Goal: Information Seeking & Learning: Learn about a topic

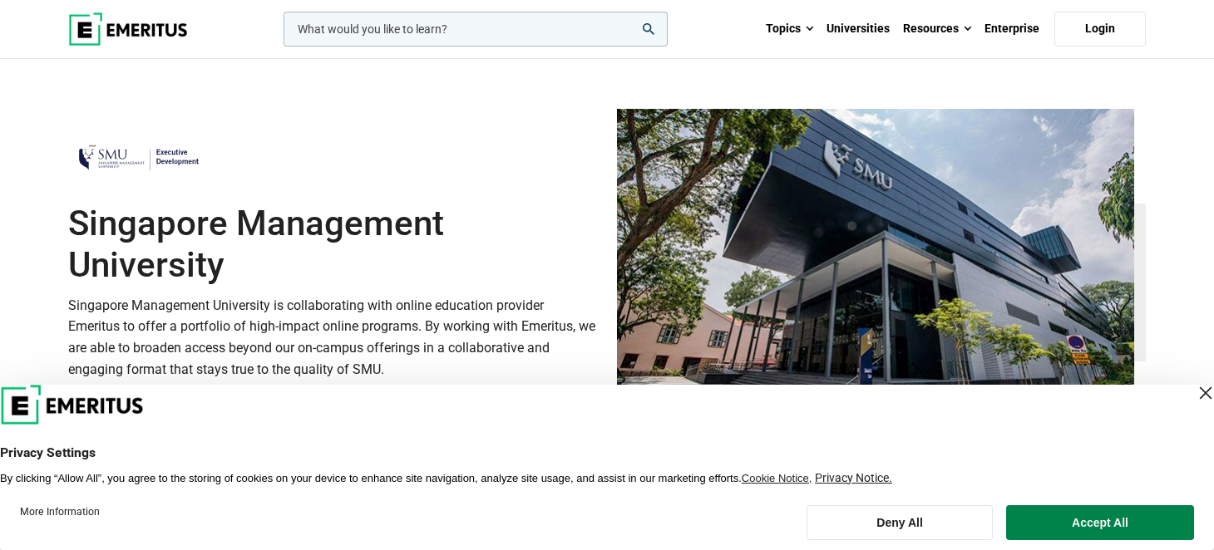
click at [1194, 393] on div "Close Layer" at bounding box center [1205, 393] width 23 height 23
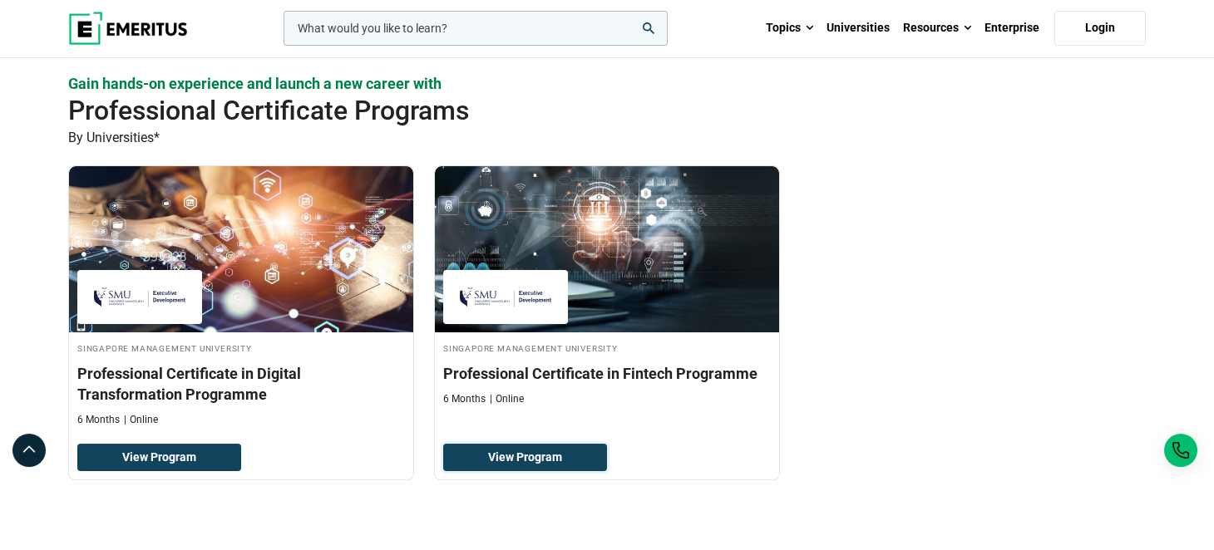
scroll to position [1829, 0]
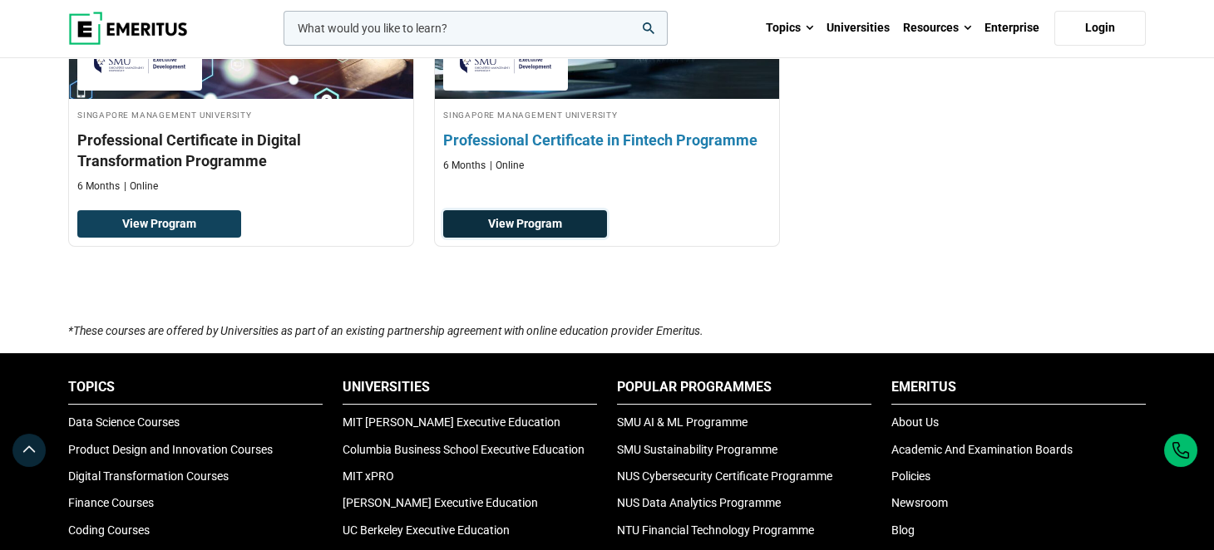
click at [586, 220] on link "View Program" at bounding box center [525, 224] width 164 height 28
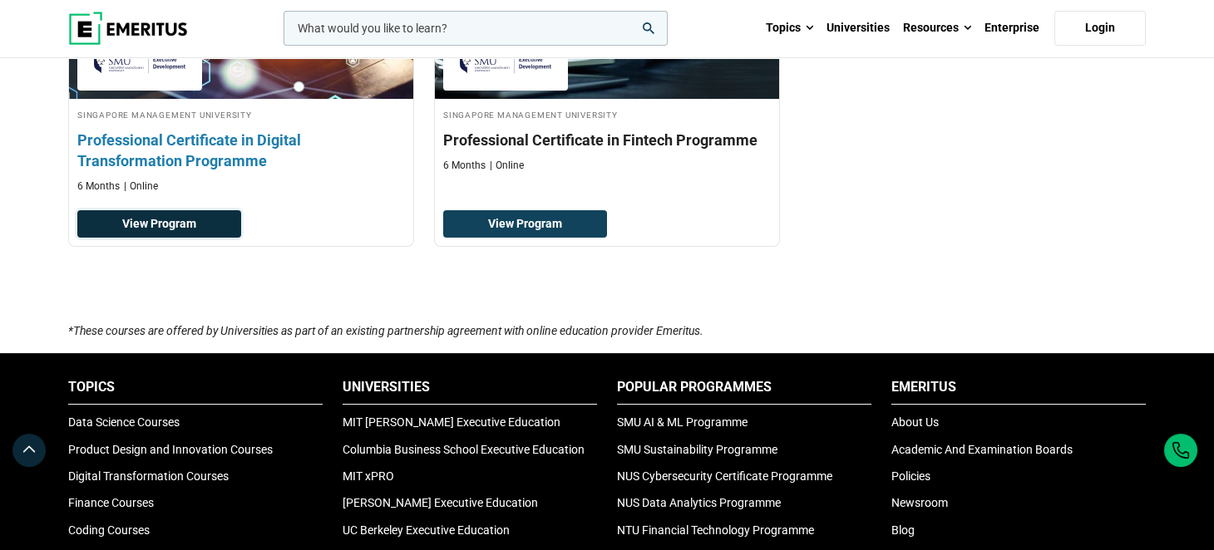
click at [194, 219] on link "View Program" at bounding box center [159, 224] width 164 height 28
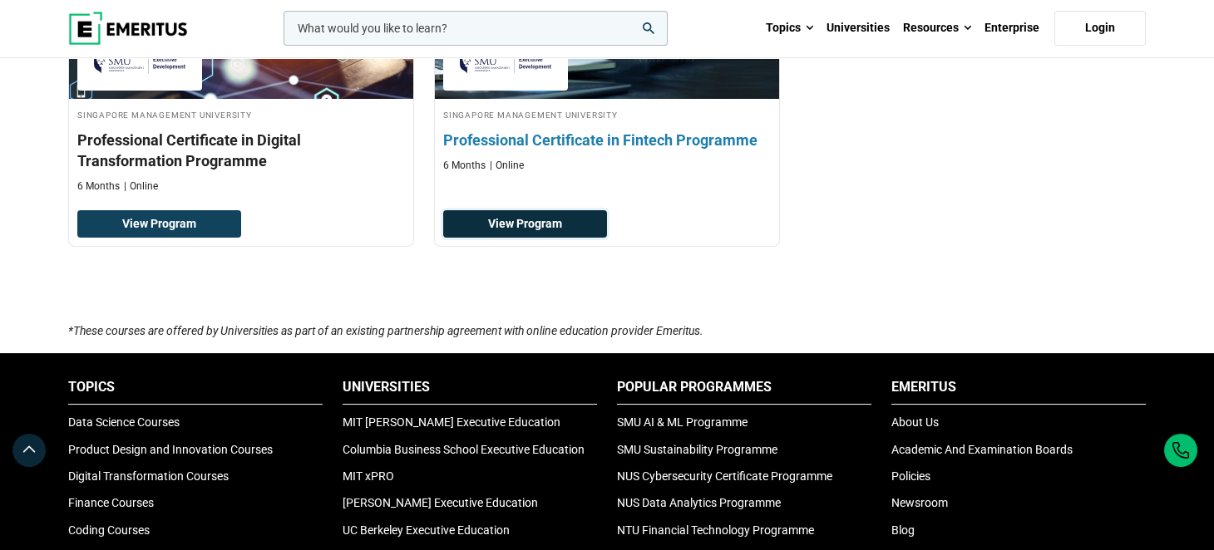
click at [564, 214] on link "View Program" at bounding box center [525, 224] width 164 height 28
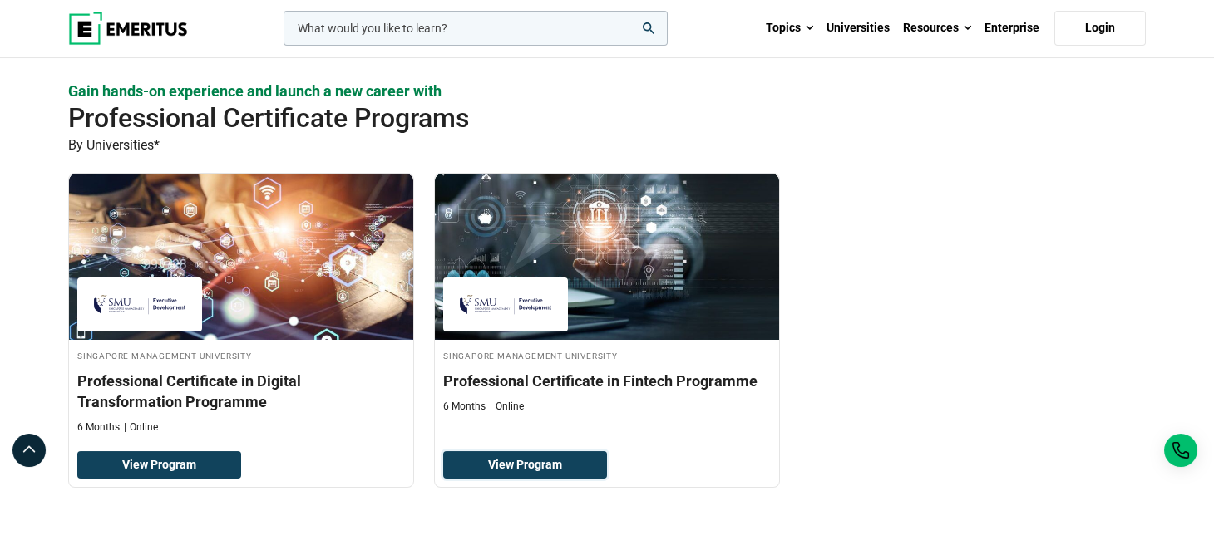
scroll to position [1413, 0]
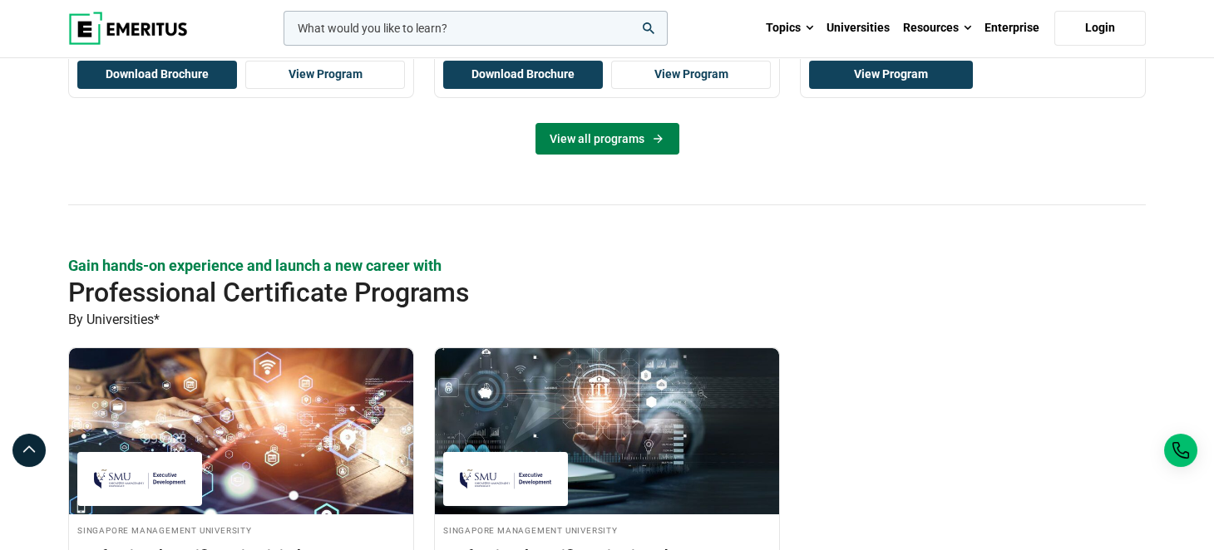
click at [624, 138] on link "View all programs" at bounding box center [607, 139] width 144 height 32
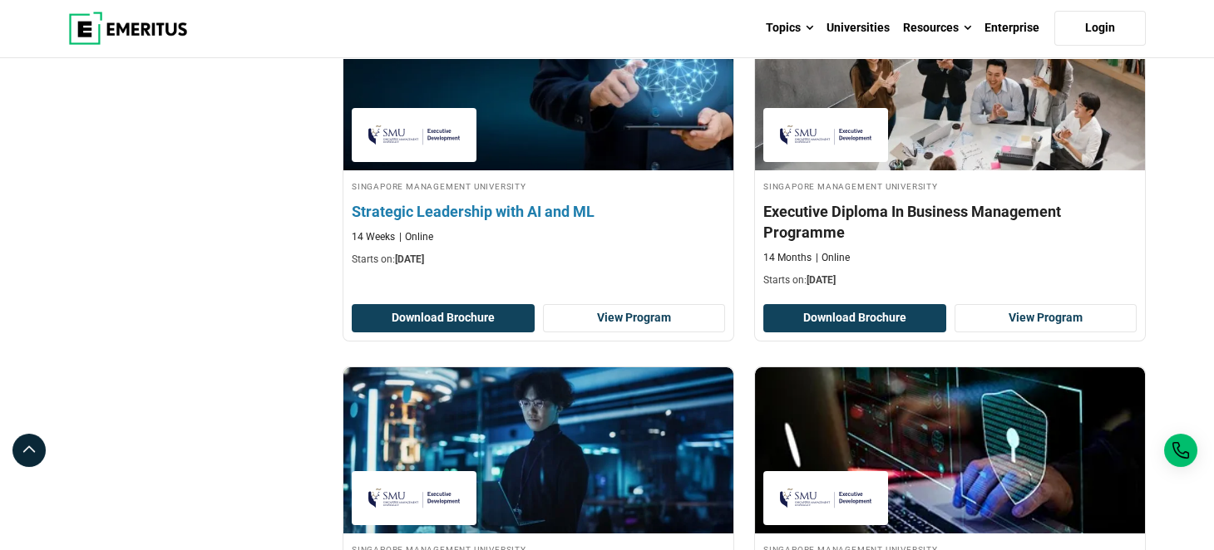
scroll to position [914, 0]
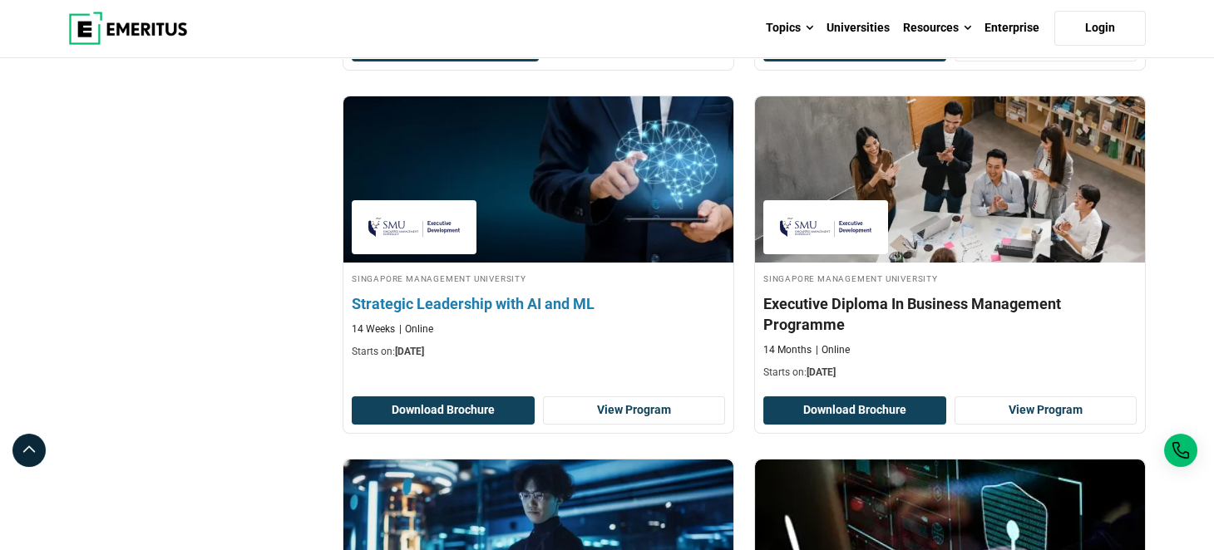
click at [478, 301] on h4 "Strategic Leadership with AI and ML" at bounding box center [538, 303] width 373 height 21
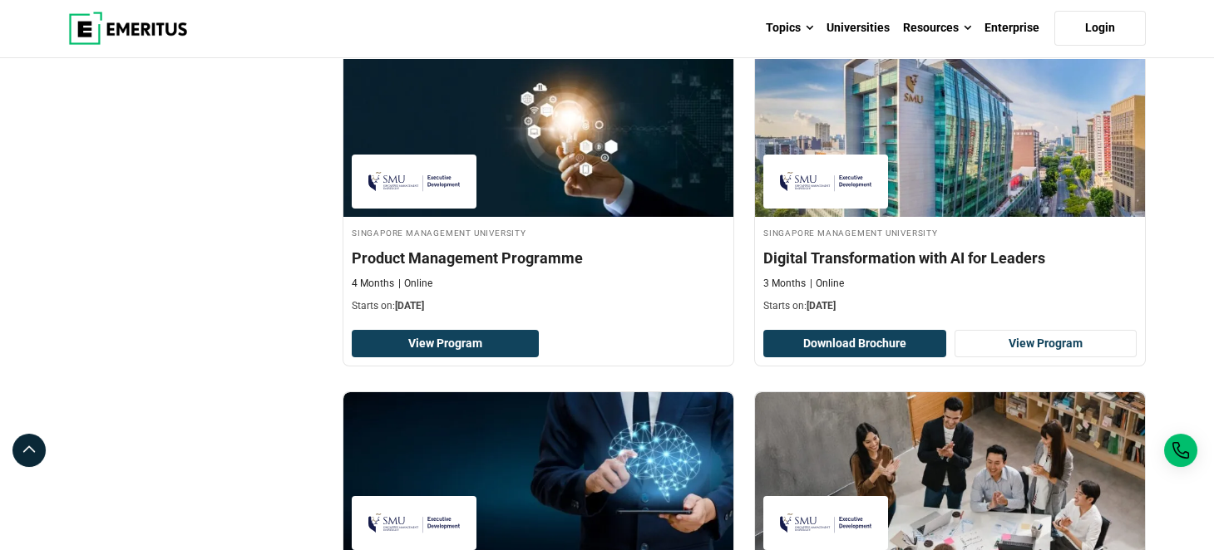
scroll to position [581, 0]
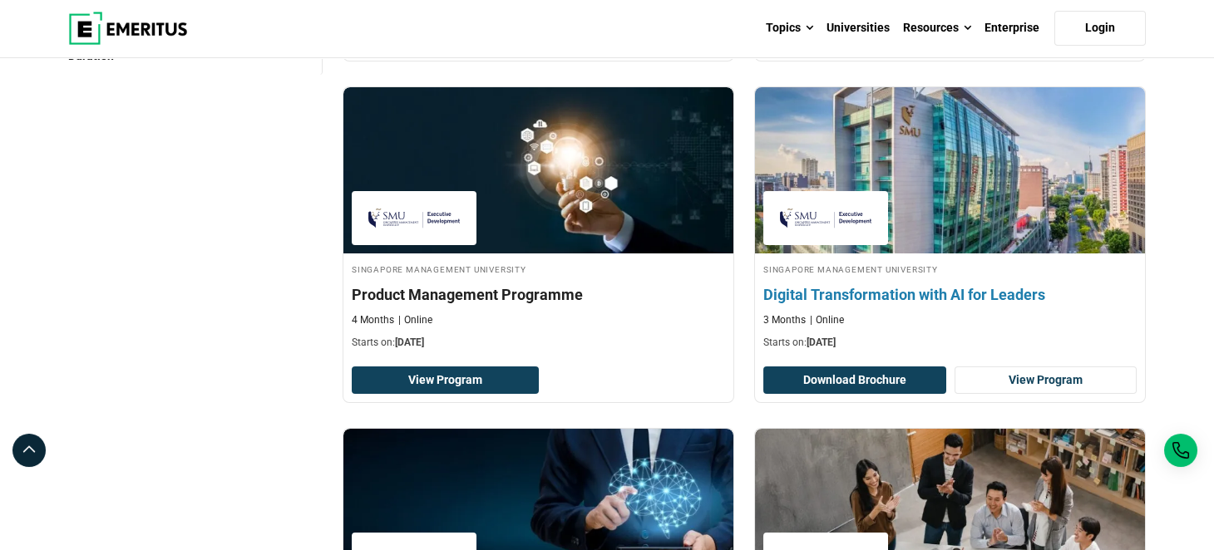
click at [957, 295] on h4 "Digital Transformation with AI for Leaders" at bounding box center [949, 294] width 373 height 21
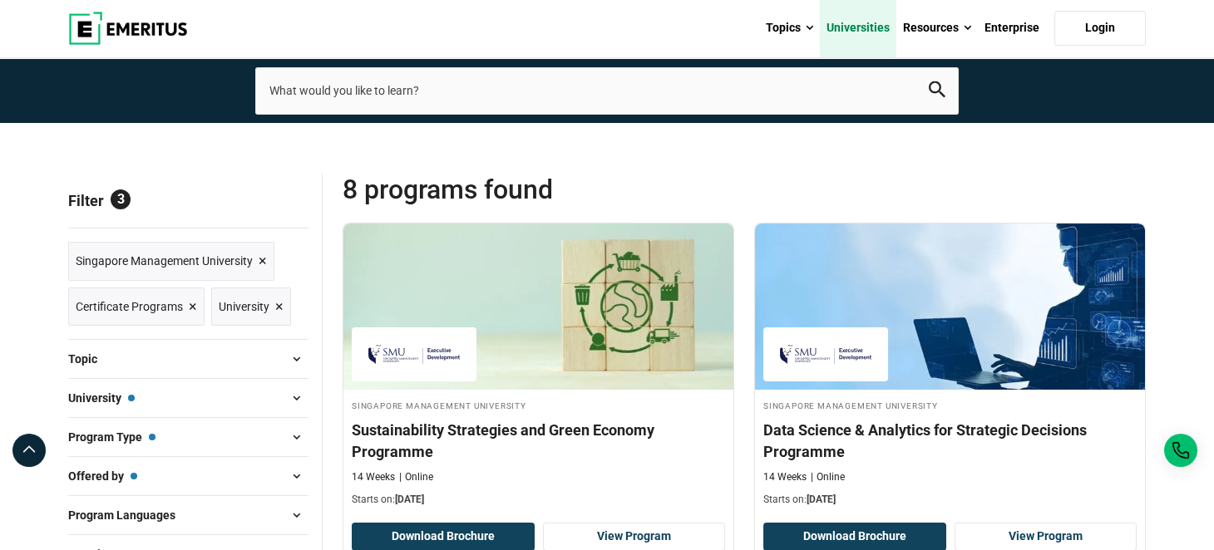
click at [877, 34] on link "Universities" at bounding box center [858, 28] width 76 height 58
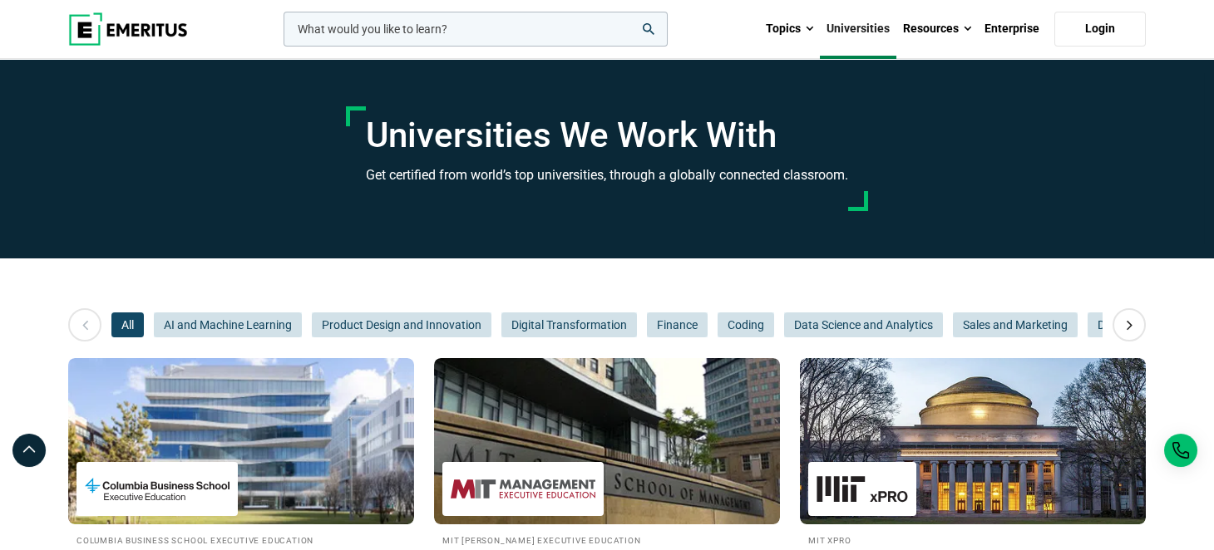
click at [506, 28] on input "woocommerce-product-search-field-0" at bounding box center [476, 29] width 384 height 35
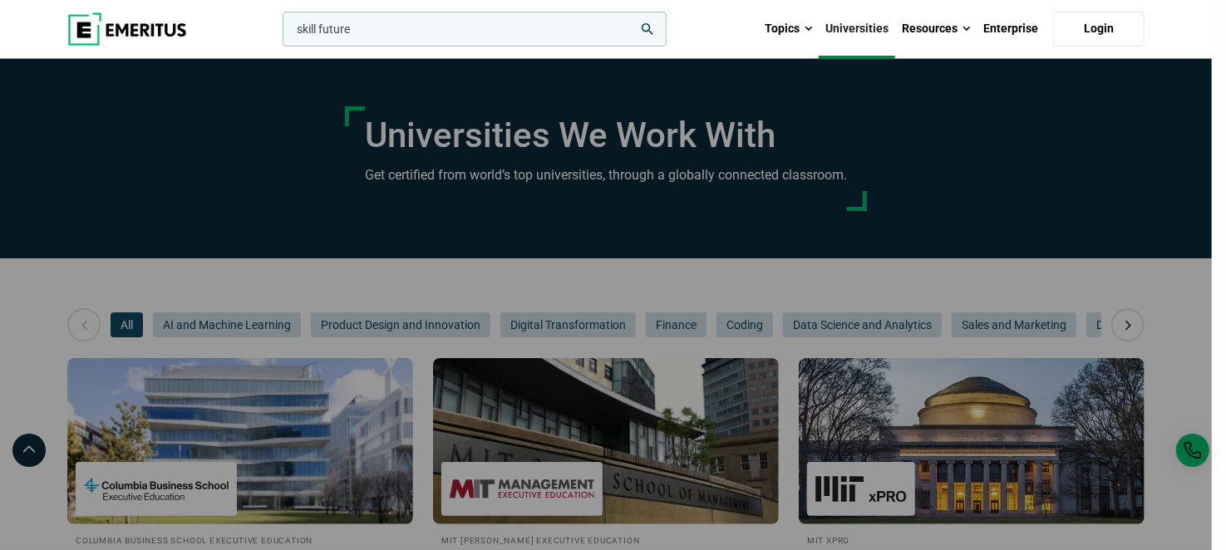
type input "skill future"
click at [279, 33] on button "search" at bounding box center [279, 33] width 0 height 0
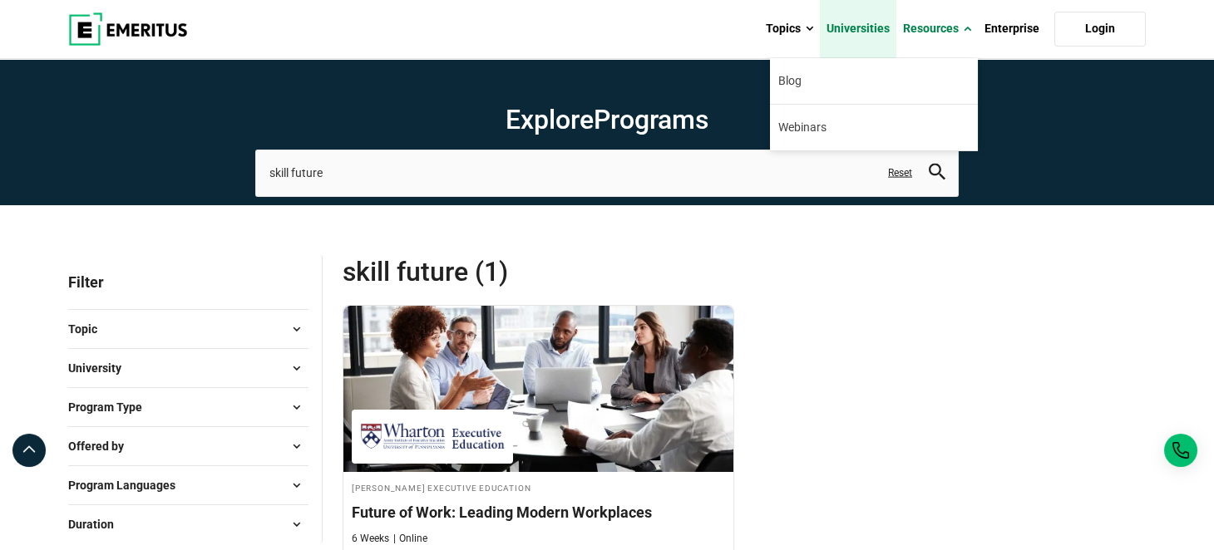
click at [856, 31] on link "Universities" at bounding box center [858, 29] width 76 height 58
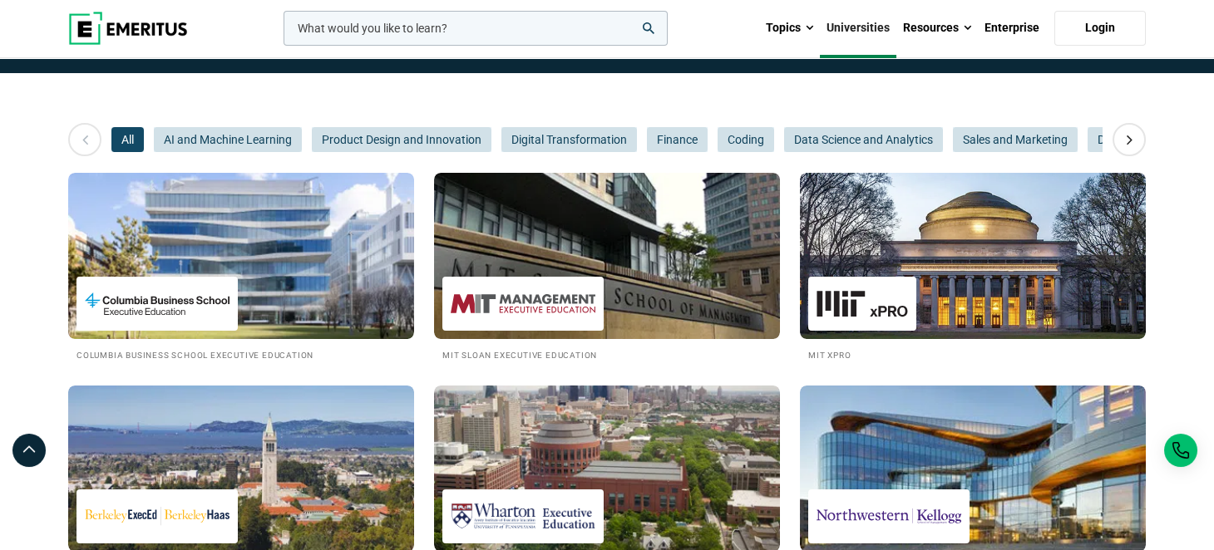
scroll to position [333, 0]
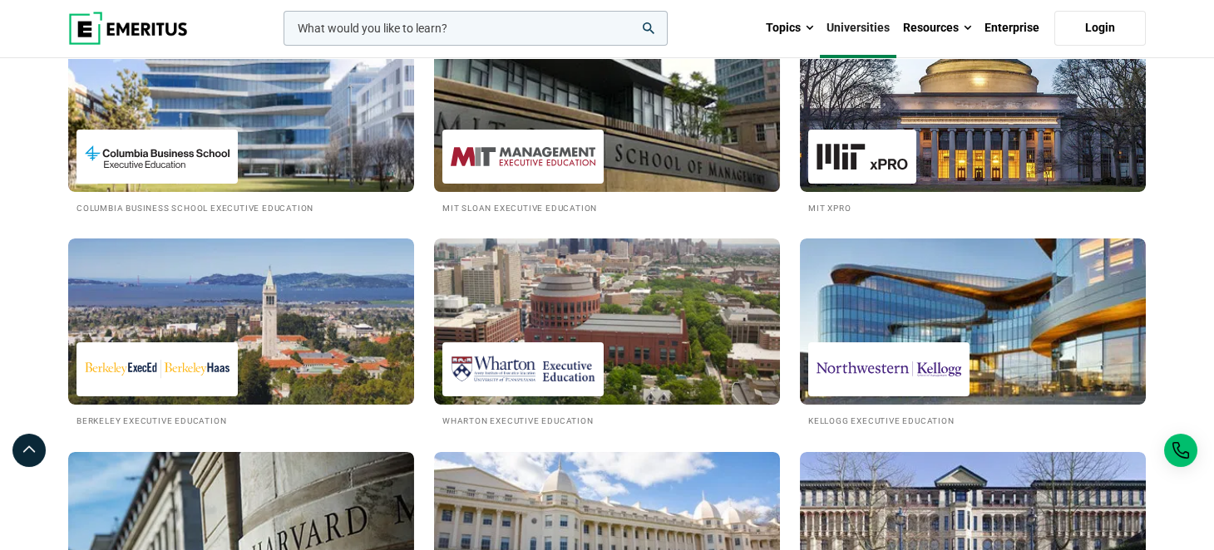
click at [674, 145] on img at bounding box center [607, 108] width 381 height 183
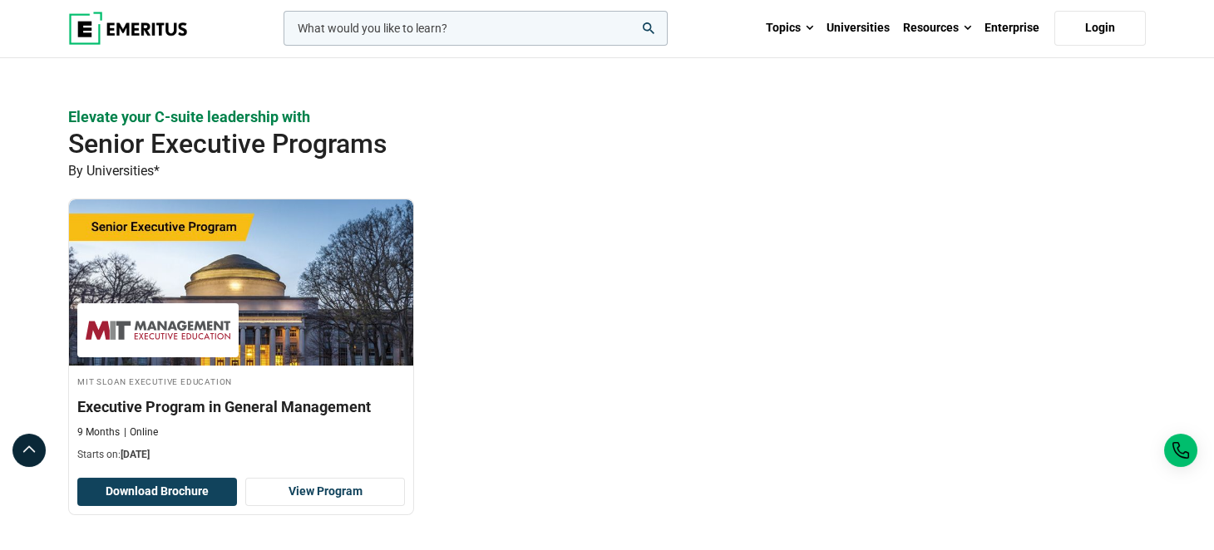
scroll to position [1081, 0]
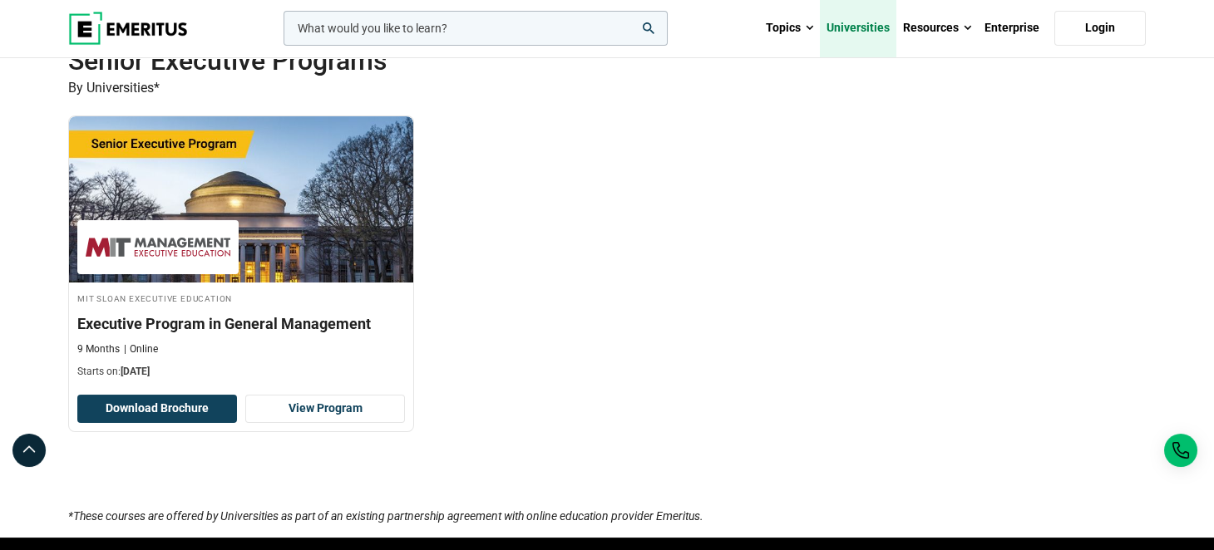
drag, startPoint x: 851, startPoint y: 30, endPoint x: 832, endPoint y: 35, distance: 19.8
click at [851, 30] on link "Universities" at bounding box center [858, 28] width 76 height 58
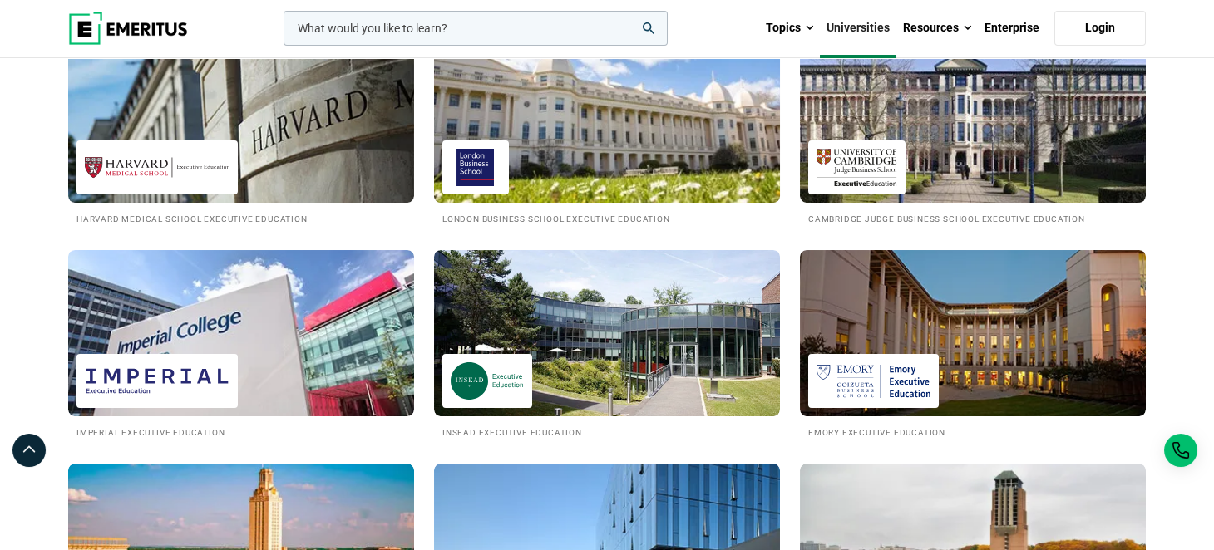
scroll to position [831, 0]
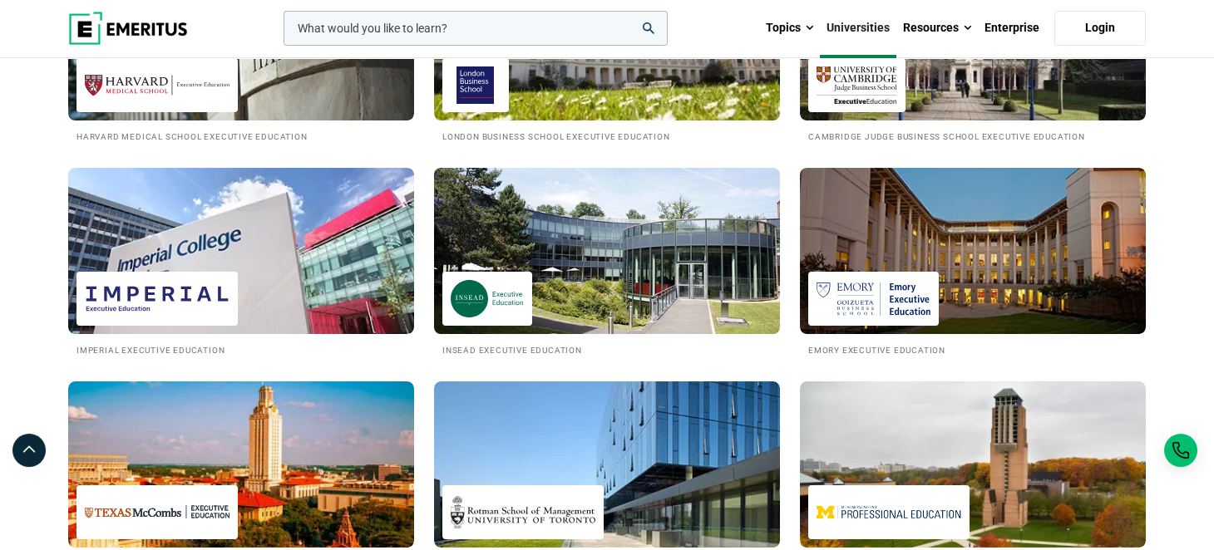
click at [555, 256] on img at bounding box center [607, 251] width 381 height 183
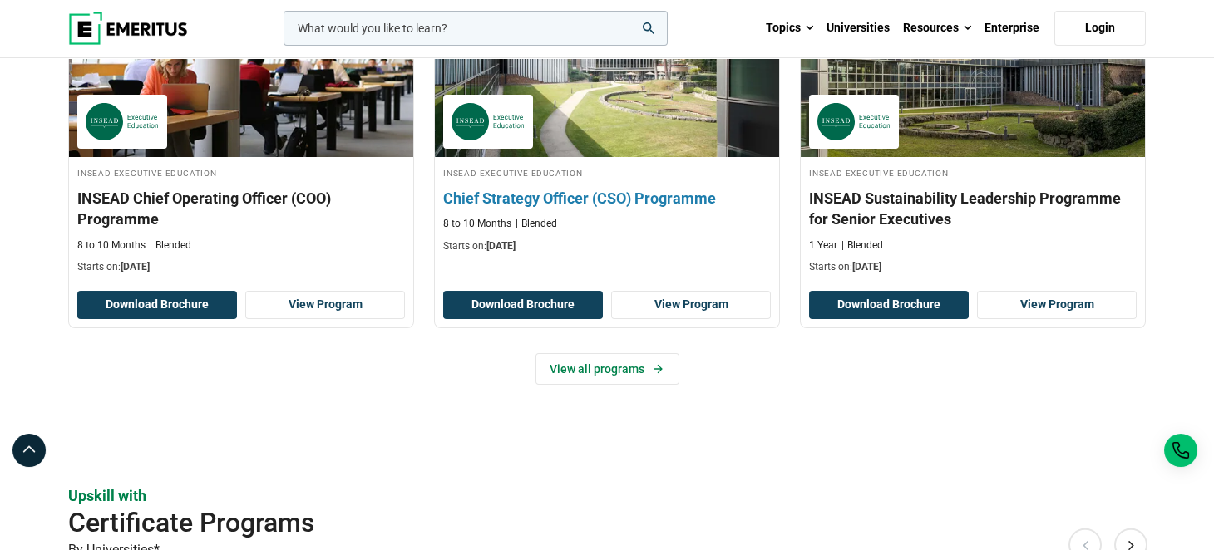
scroll to position [665, 0]
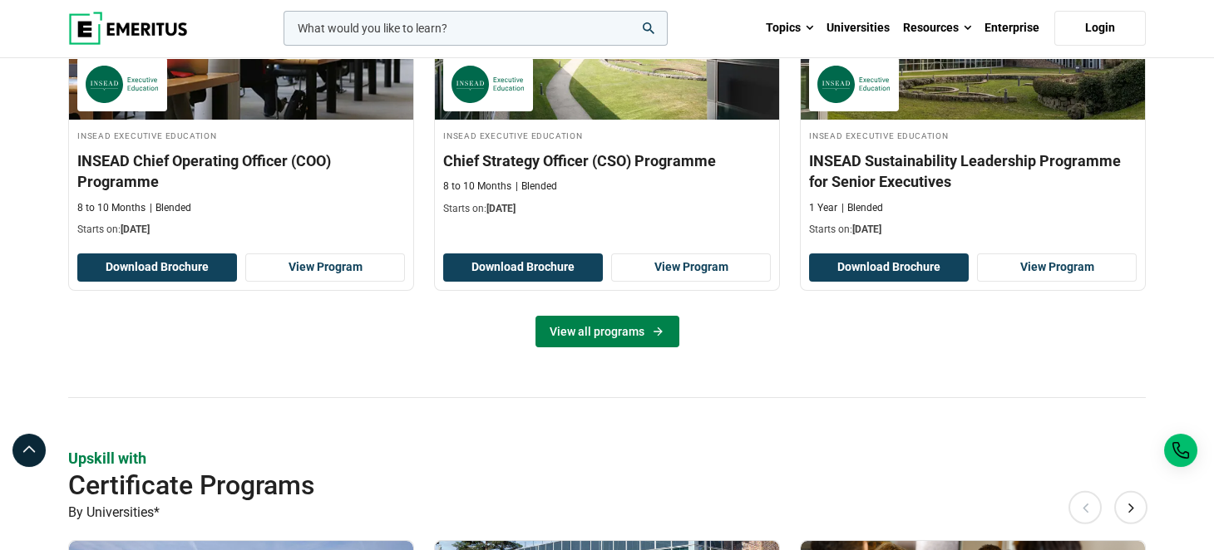
click at [630, 330] on link "View all programs" at bounding box center [607, 332] width 144 height 32
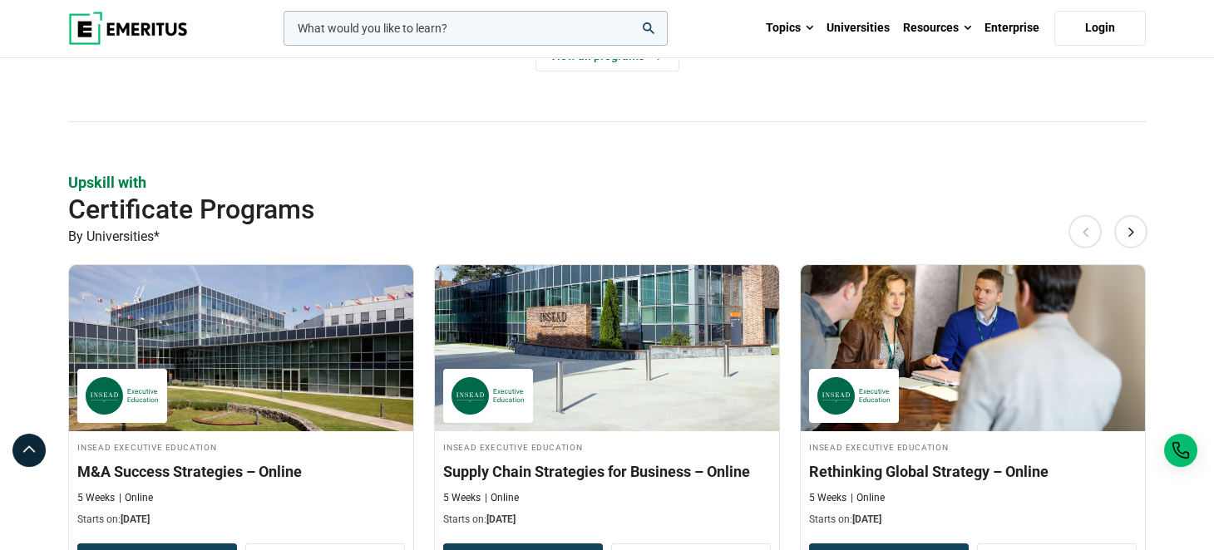
scroll to position [1164, 0]
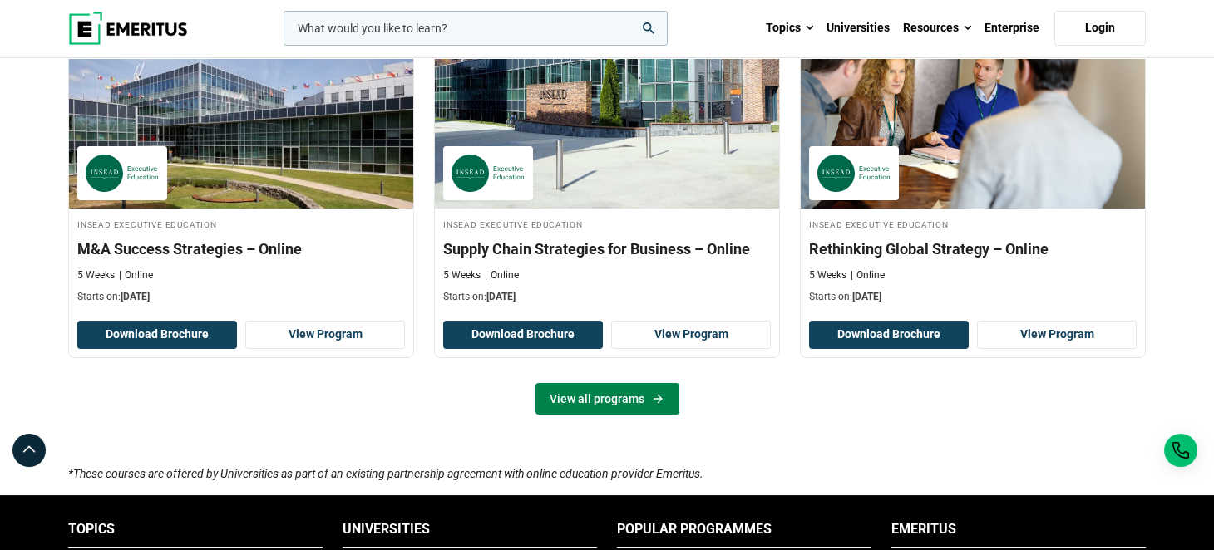
click at [634, 403] on link "View all programs" at bounding box center [607, 399] width 144 height 32
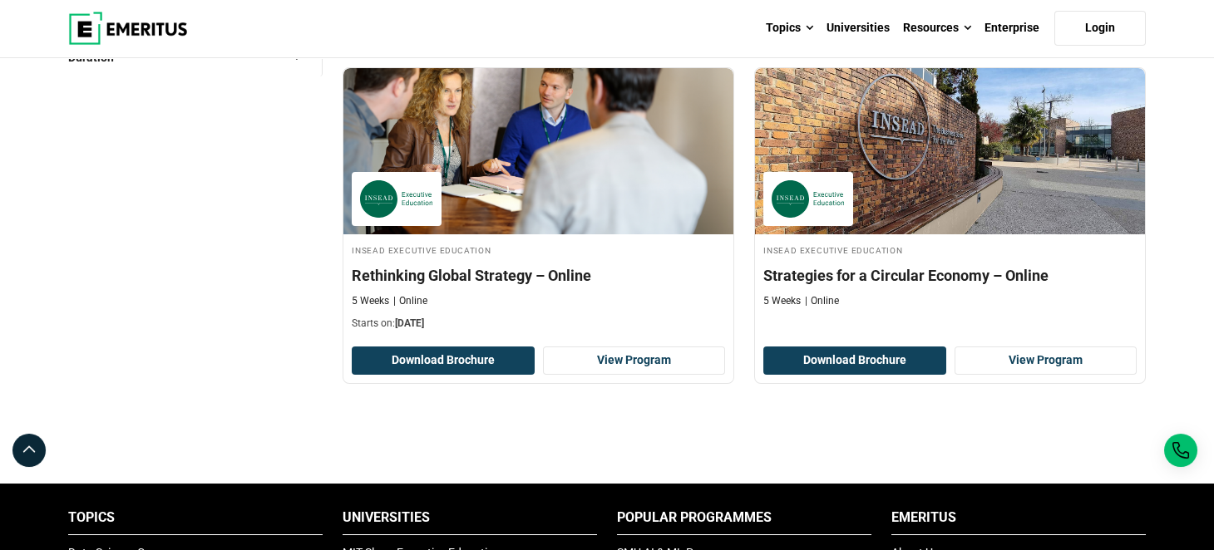
scroll to position [581, 0]
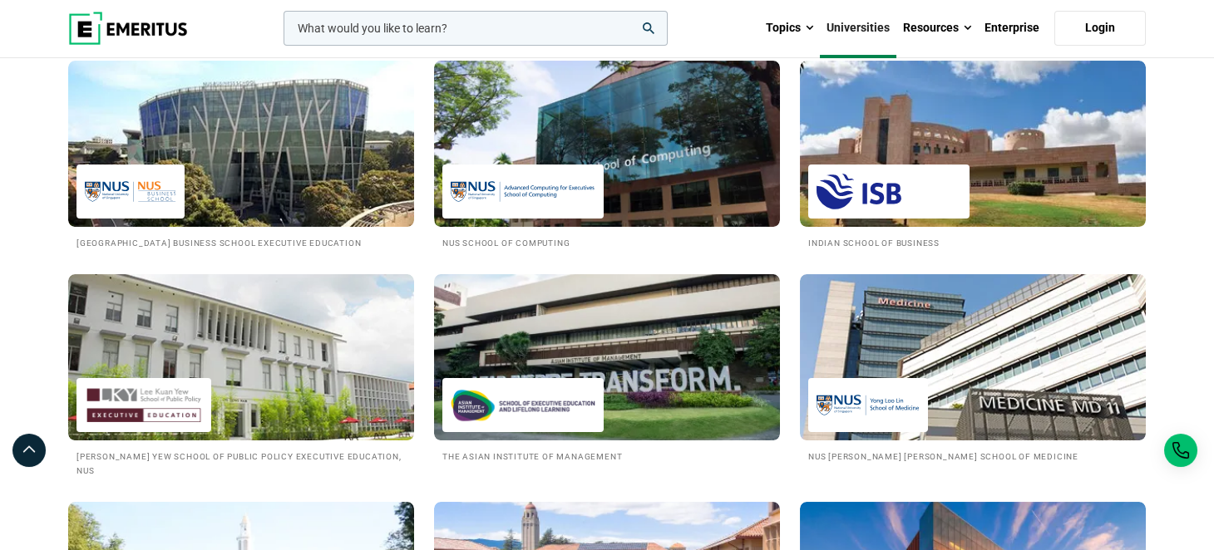
scroll to position [1580, 0]
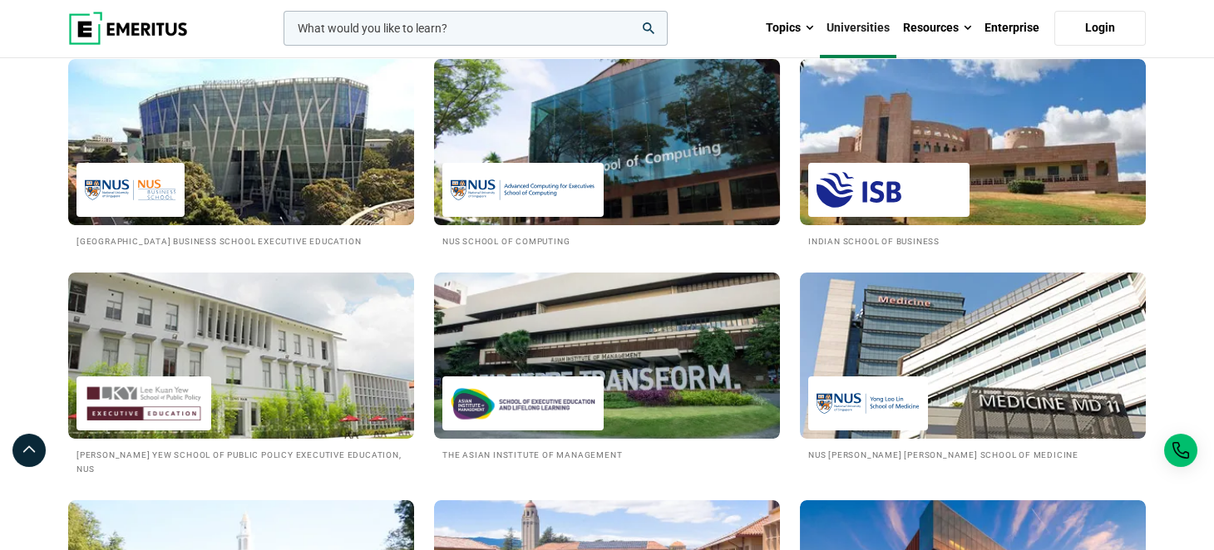
click at [625, 161] on img at bounding box center [607, 142] width 381 height 183
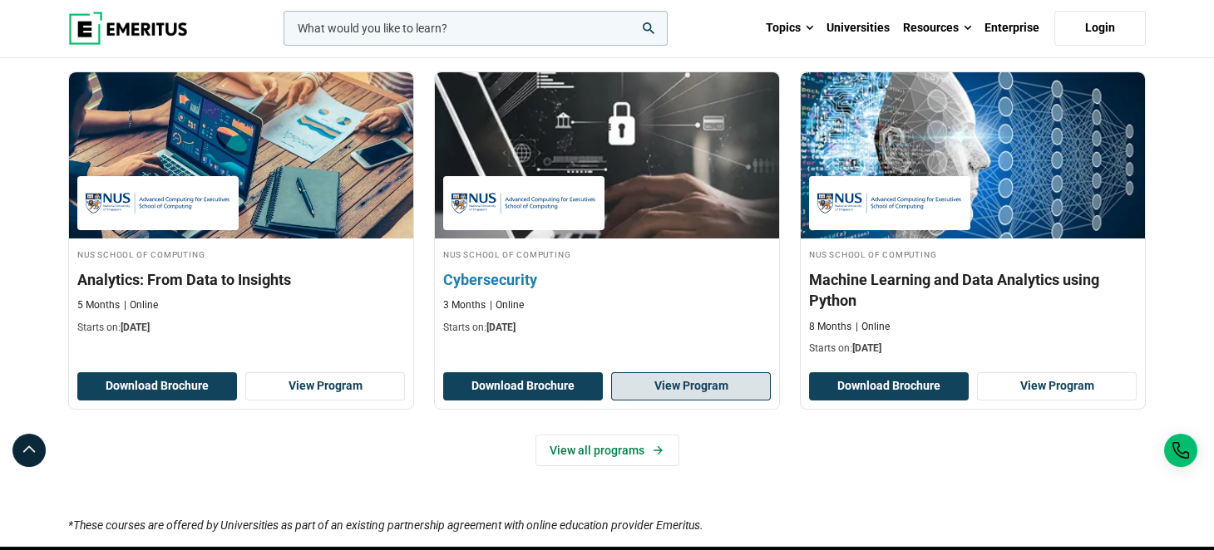
scroll to position [1246, 0]
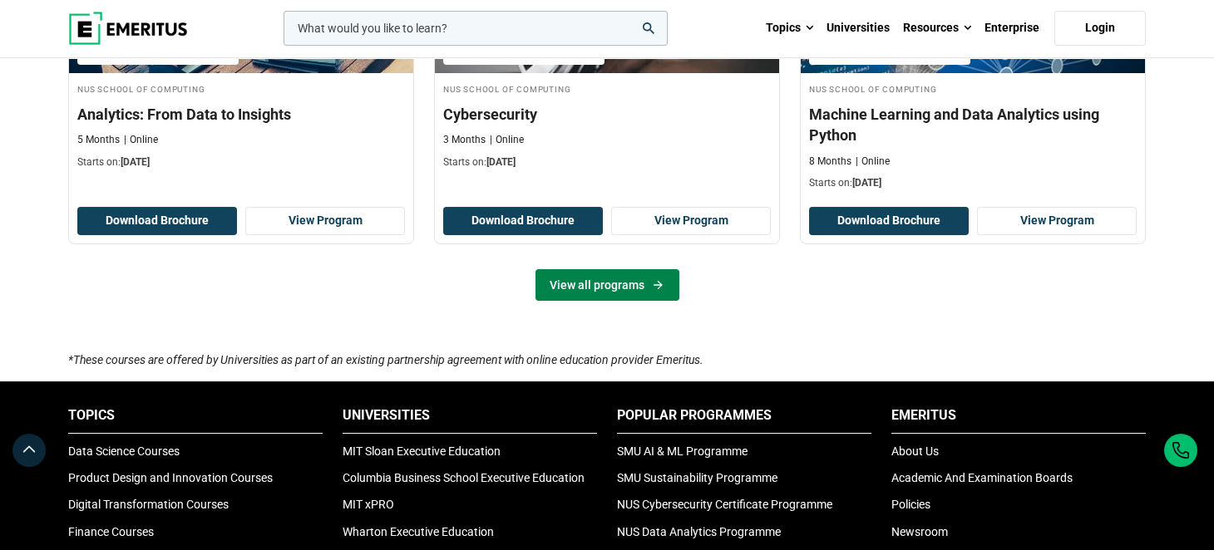
click at [651, 282] on icon at bounding box center [658, 285] width 14 height 13
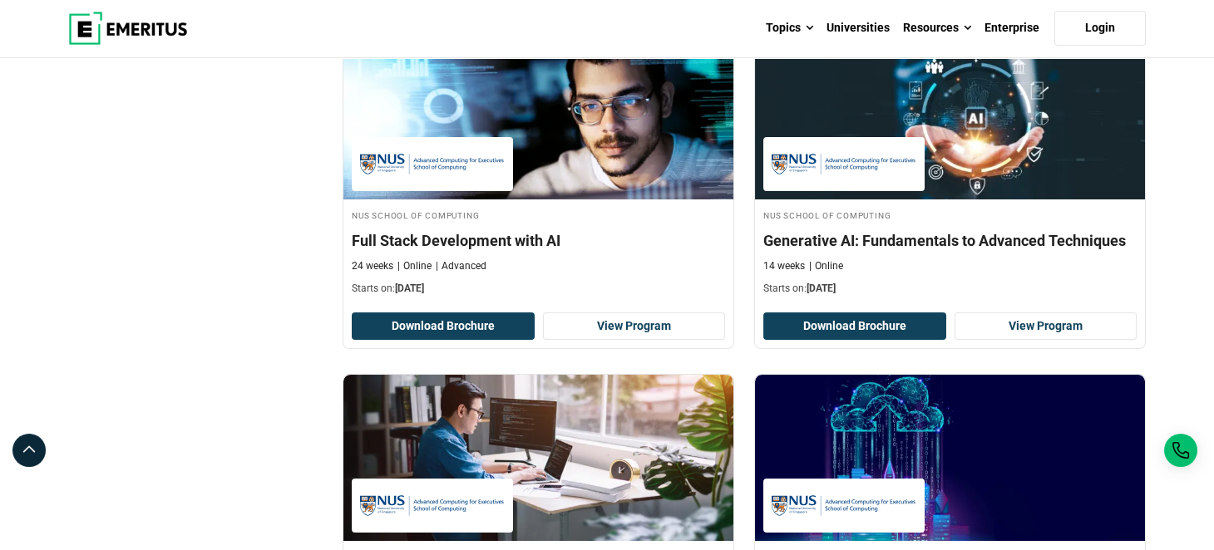
scroll to position [748, 0]
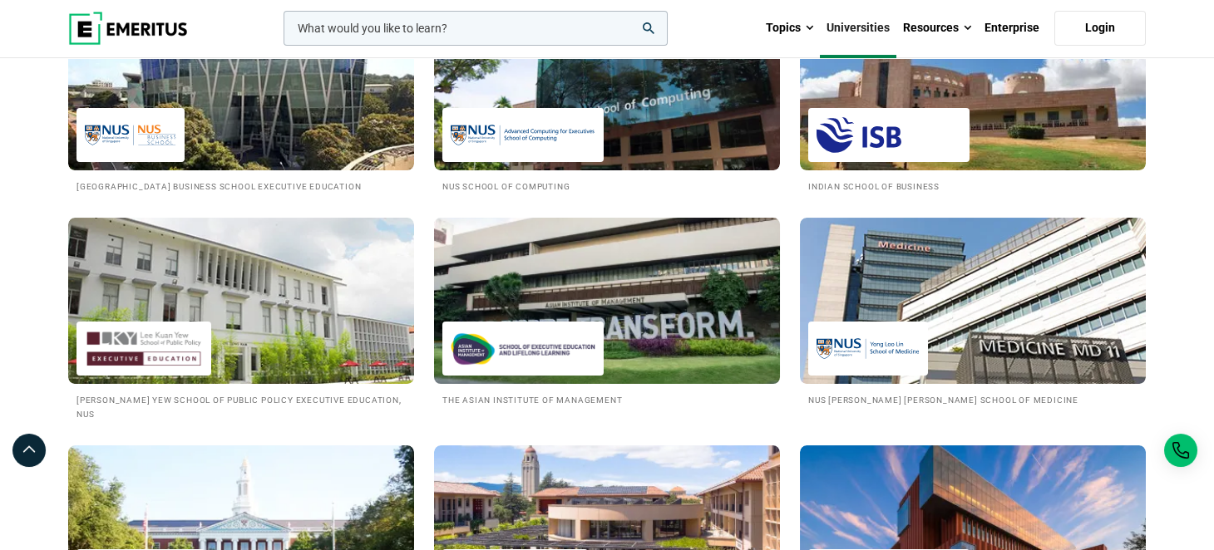
scroll to position [1662, 0]
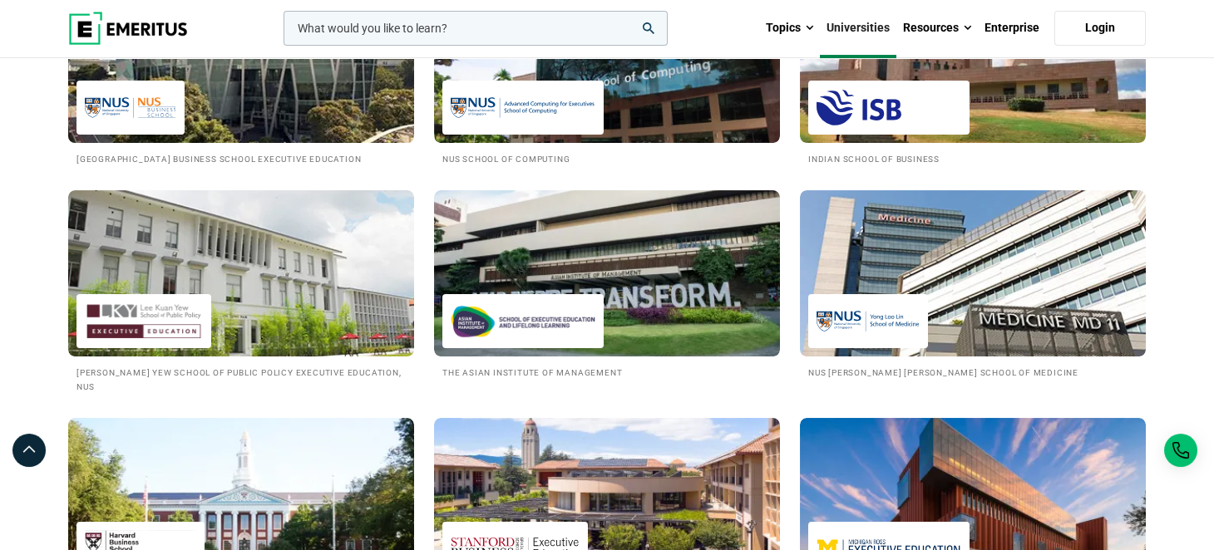
click at [316, 131] on img at bounding box center [241, 59] width 381 height 183
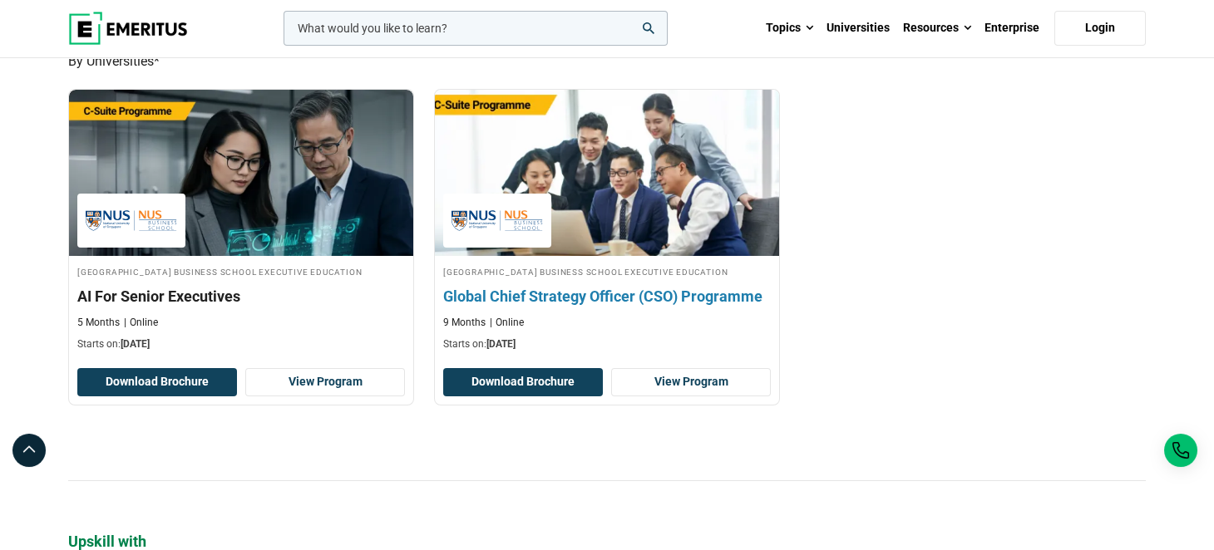
scroll to position [665, 0]
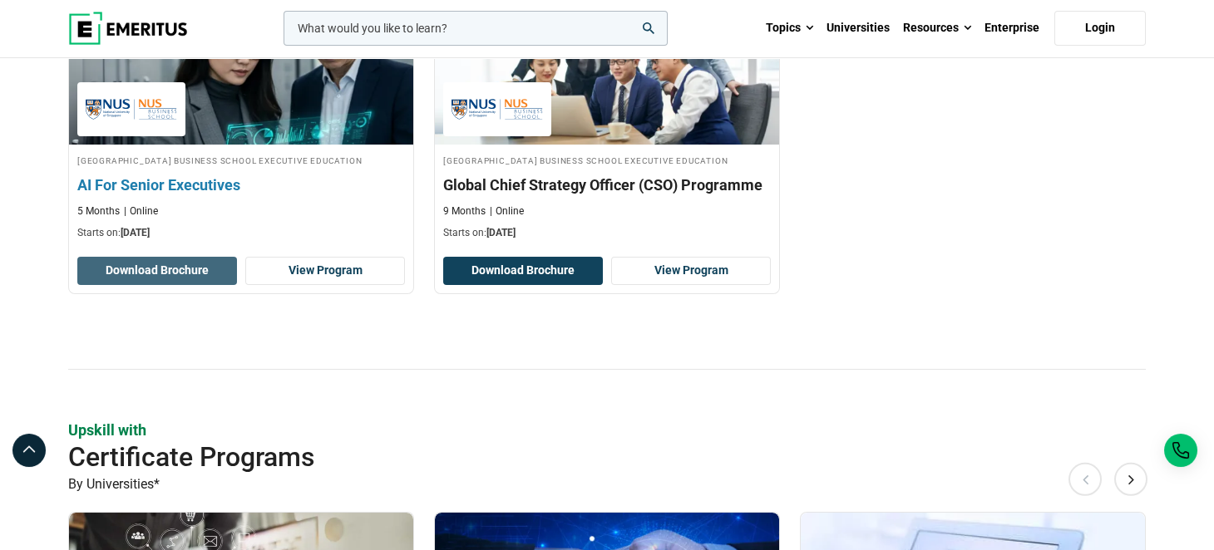
click at [163, 285] on button "Download Brochure" at bounding box center [157, 271] width 160 height 28
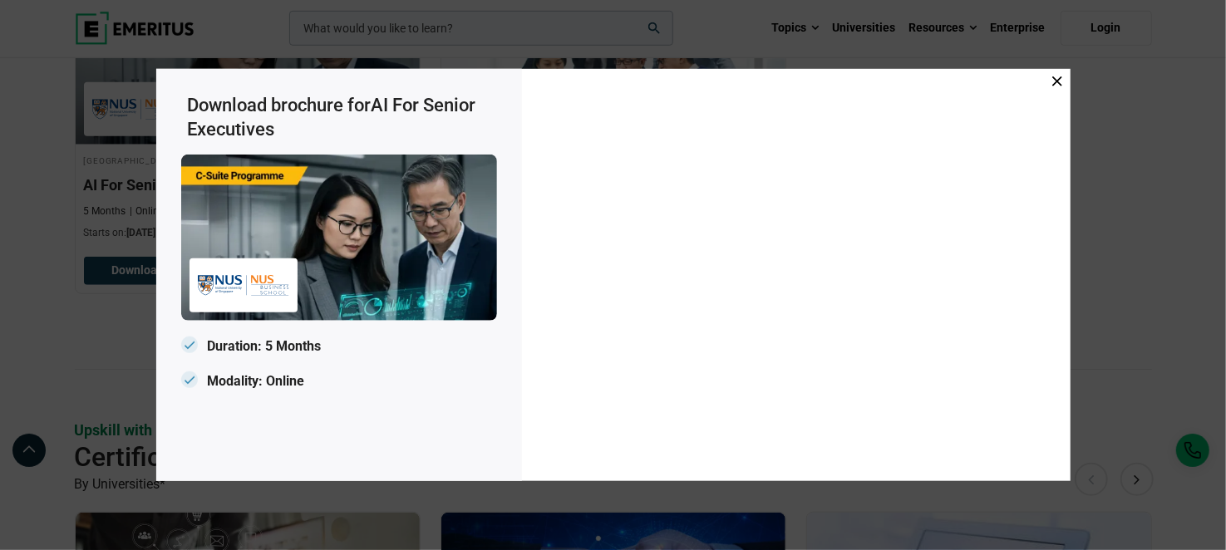
click at [1053, 81] on icon at bounding box center [1058, 81] width 10 height 10
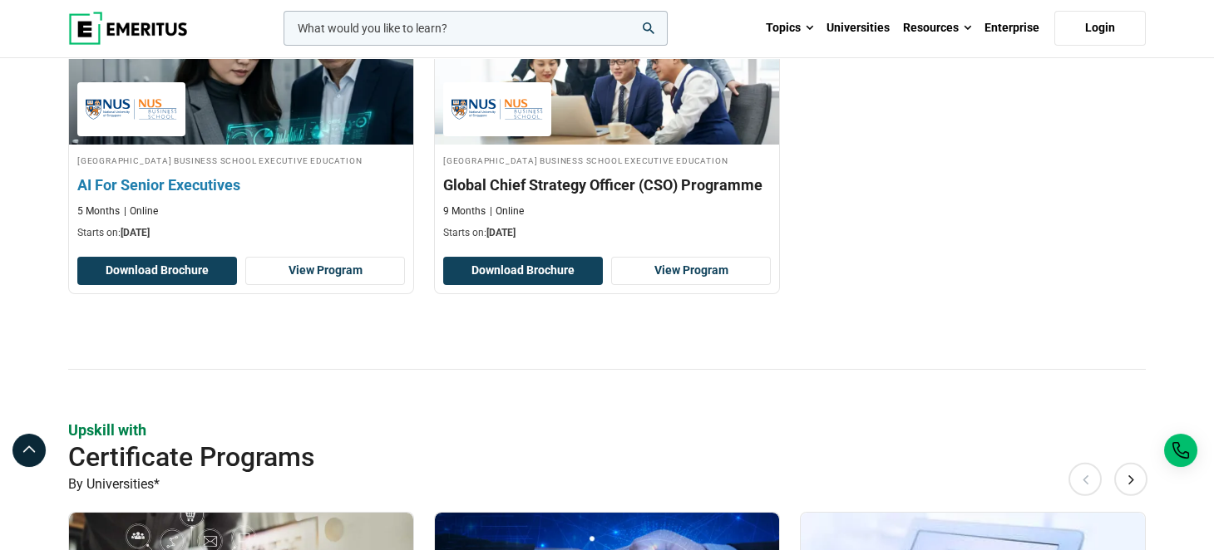
click at [190, 195] on h3 "AI For Senior Executives" at bounding box center [241, 185] width 328 height 21
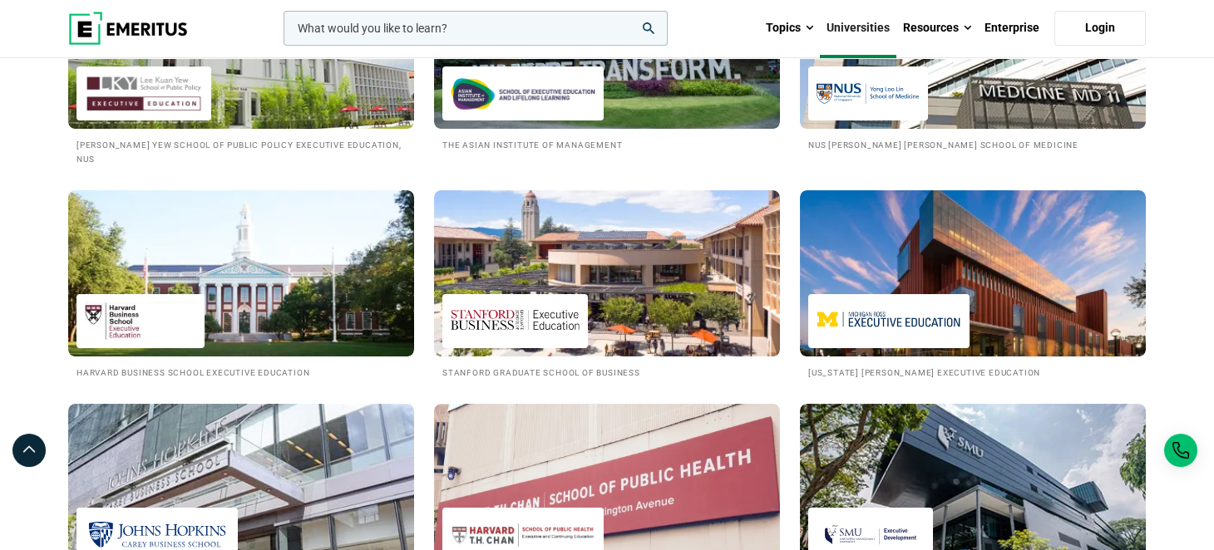
scroll to position [1912, 0]
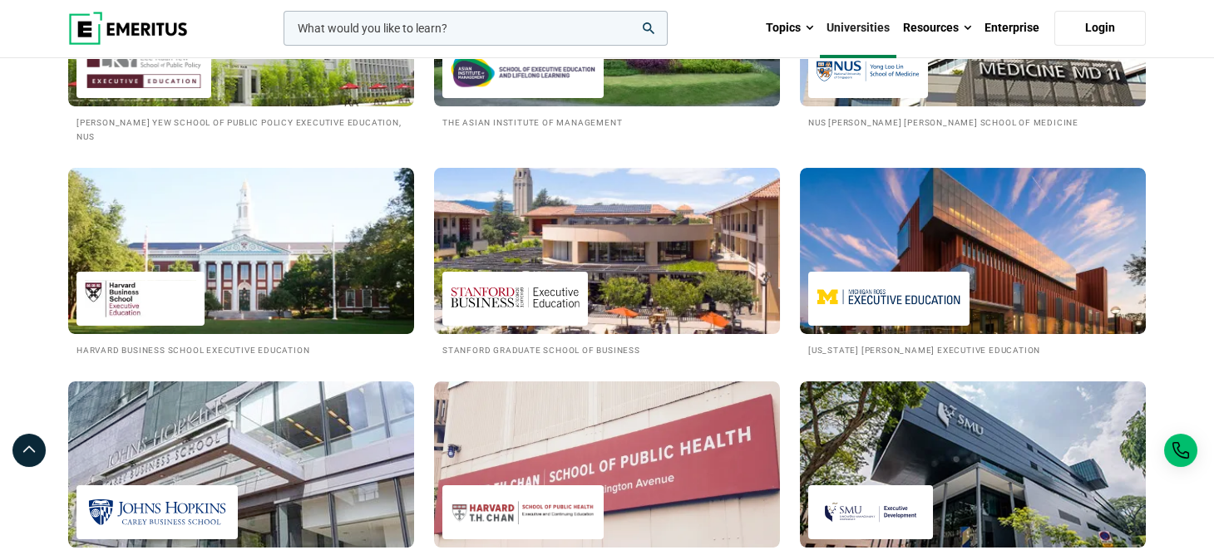
click at [638, 215] on img at bounding box center [607, 251] width 381 height 183
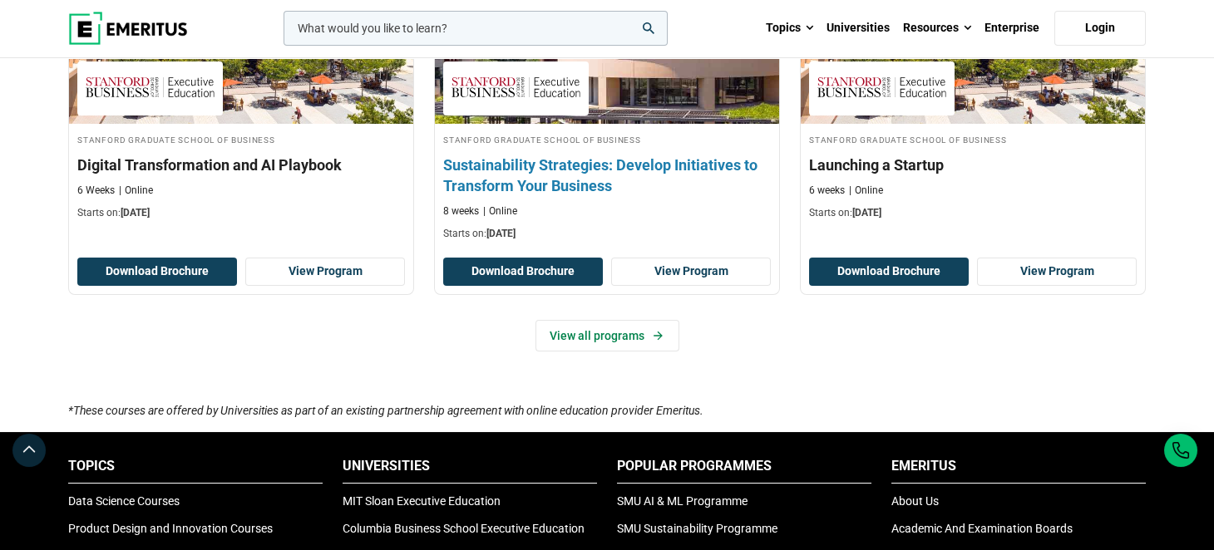
scroll to position [831, 0]
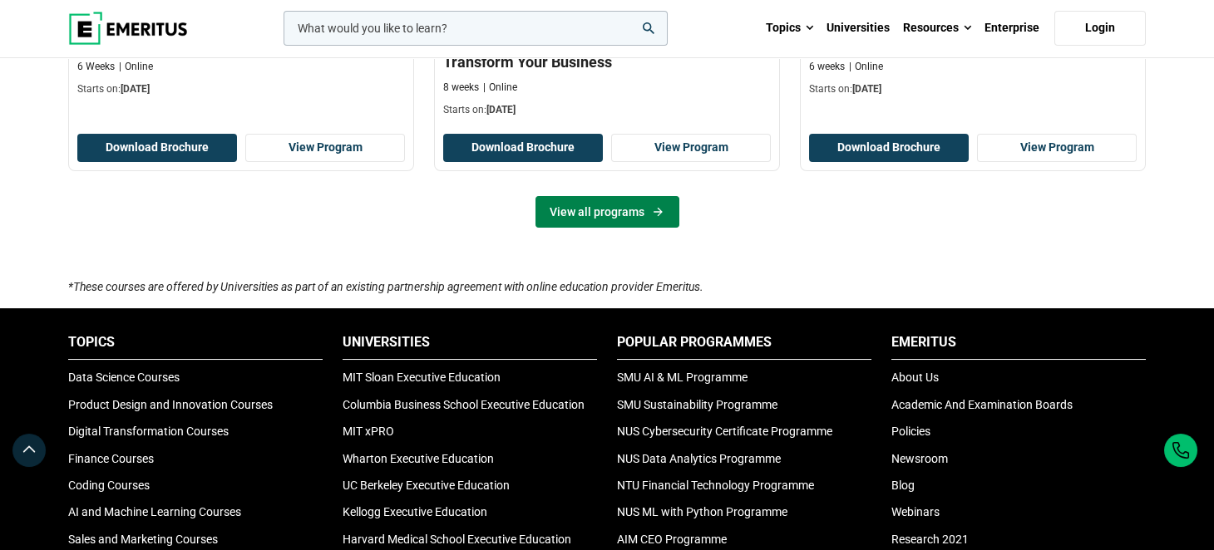
click at [644, 215] on link "View all programs" at bounding box center [607, 212] width 144 height 32
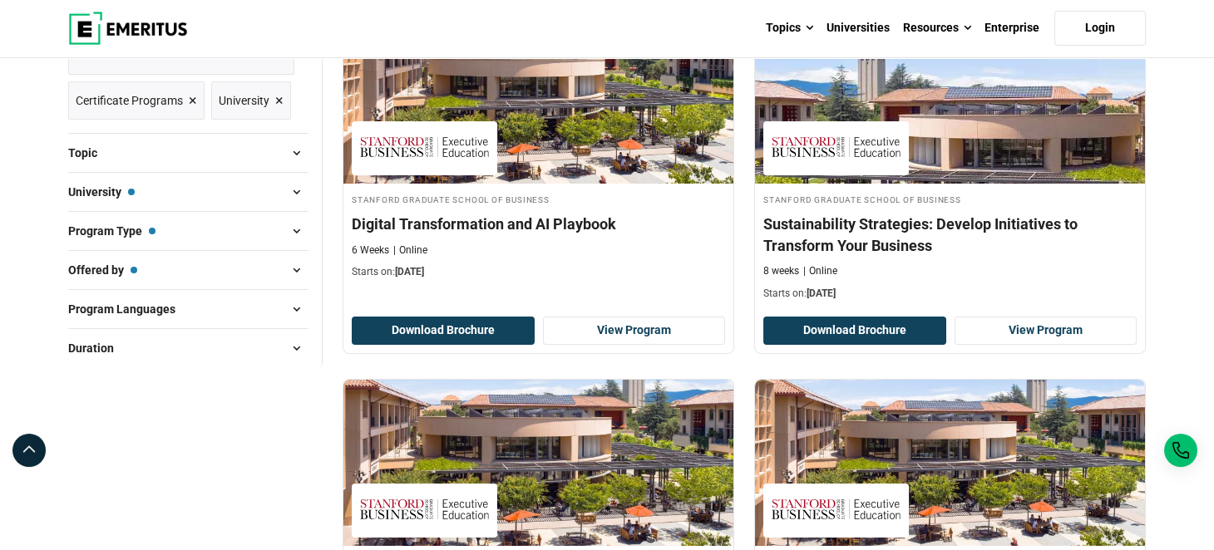
scroll to position [249, 0]
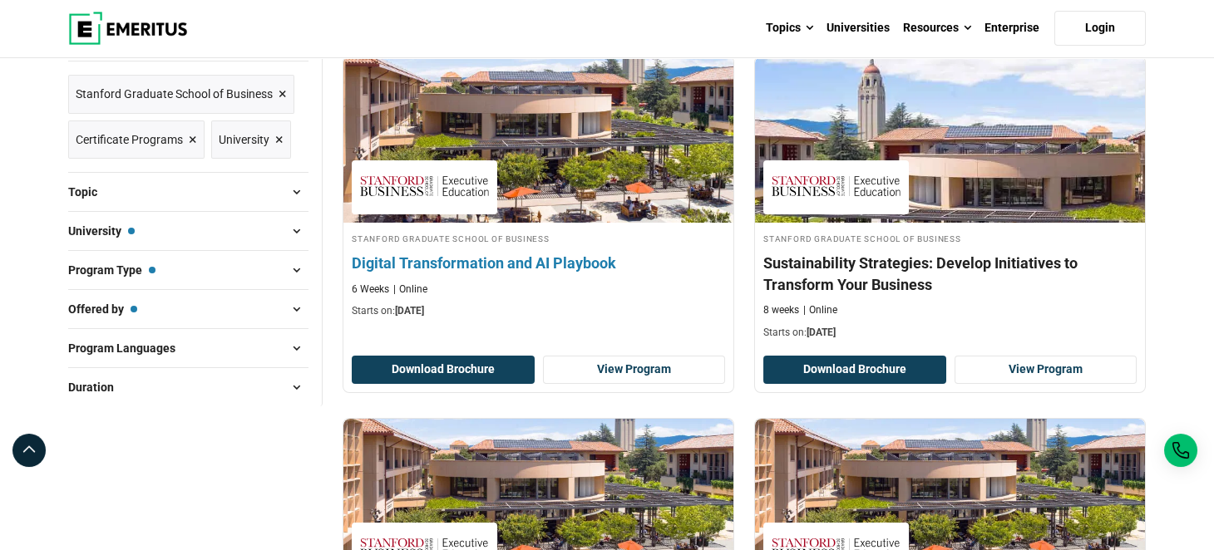
click at [506, 269] on h4 "Digital Transformation and AI Playbook" at bounding box center [538, 263] width 373 height 21
